Goal: Information Seeking & Learning: Understand process/instructions

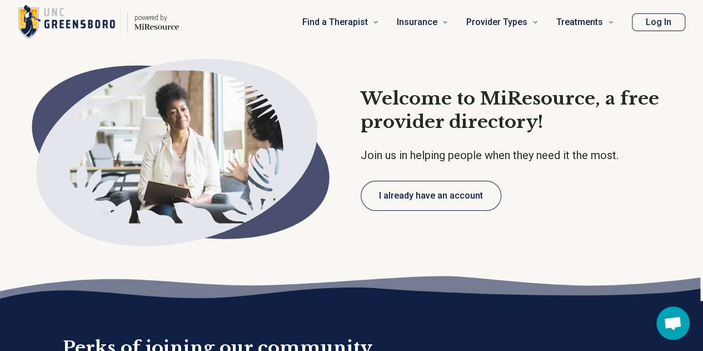
click at [432, 195] on button "I already have an account" at bounding box center [431, 196] width 141 height 30
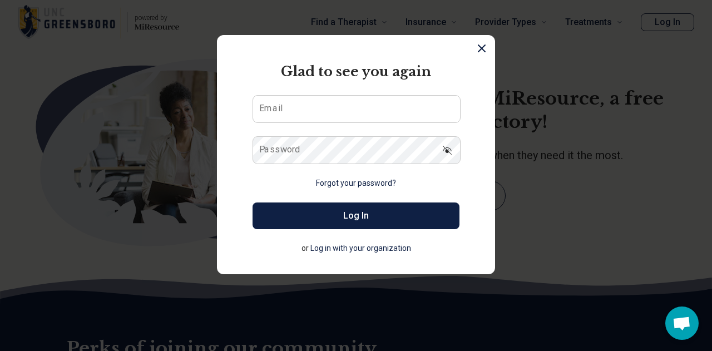
click at [475, 50] on icon "Dismiss" at bounding box center [481, 48] width 13 height 13
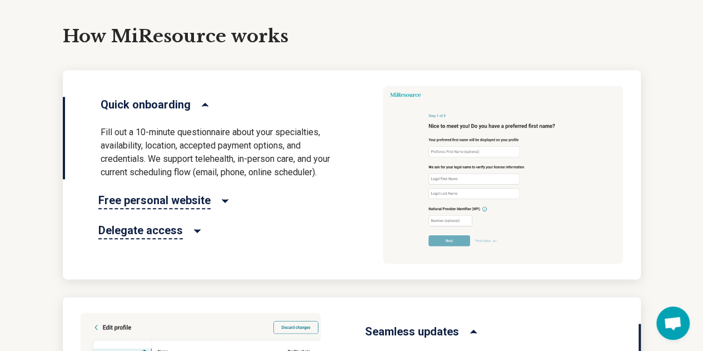
scroll to position [556, 0]
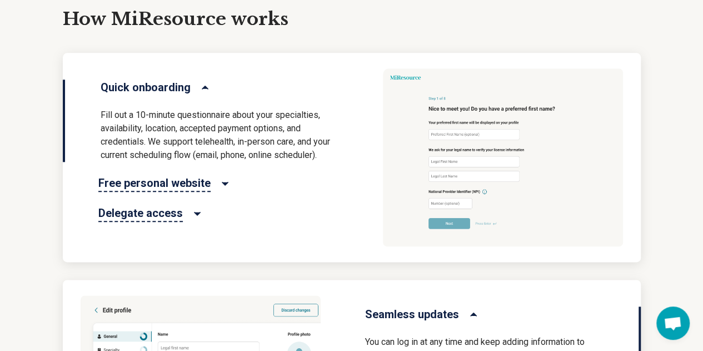
click at [225, 183] on icon "Free personal website" at bounding box center [225, 183] width 11 height 11
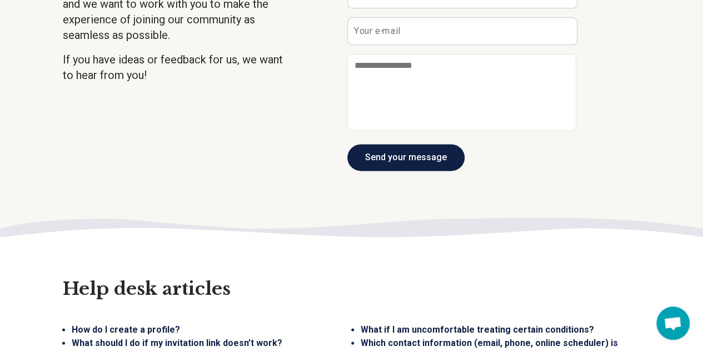
scroll to position [2453, 0]
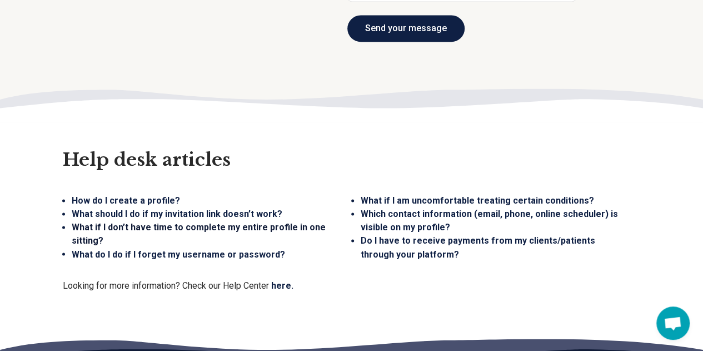
scroll to position [2891, 0]
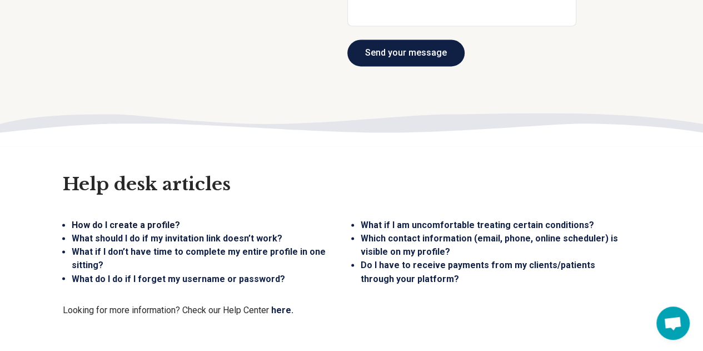
click at [107, 220] on link "How do I create a profile?" at bounding box center [126, 225] width 108 height 11
